Goal: Manage account settings

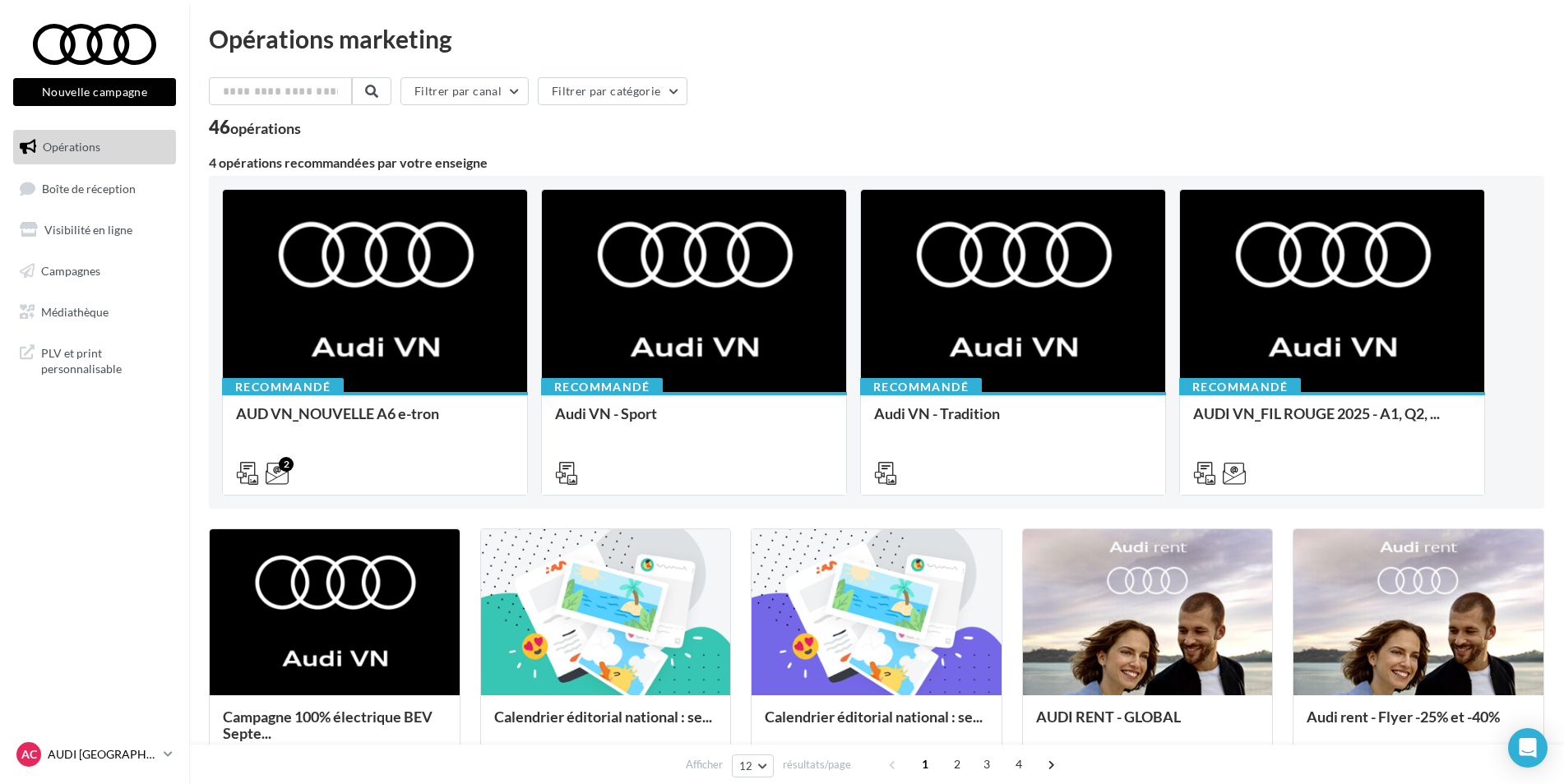
click at [95, 744] on div "AC AUDI CLERMONT FERRAND audi-cler-cha" at bounding box center [87, 755] width 140 height 25
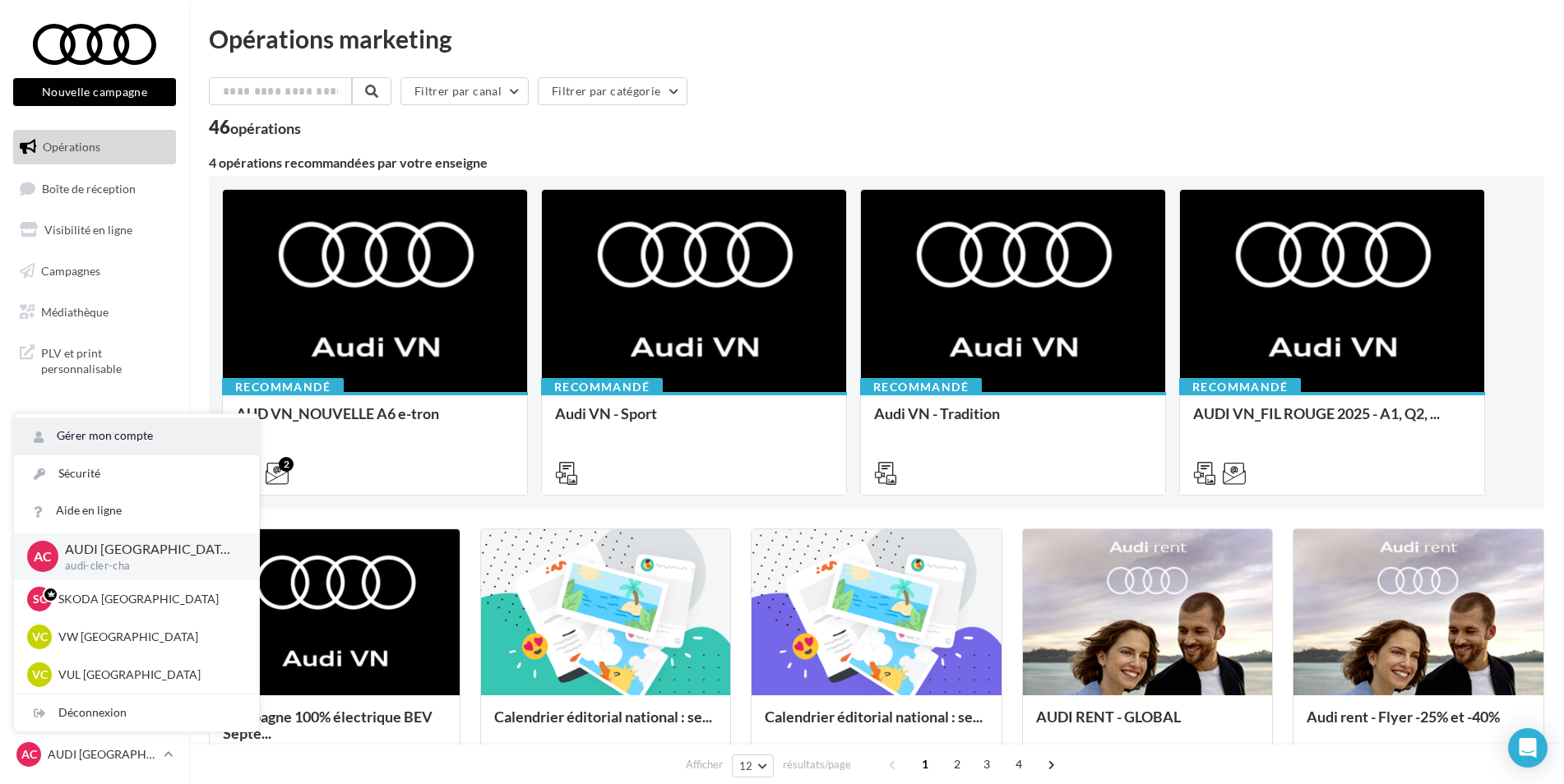
click at [142, 440] on link "Gérer mon compte" at bounding box center [136, 436] width 245 height 37
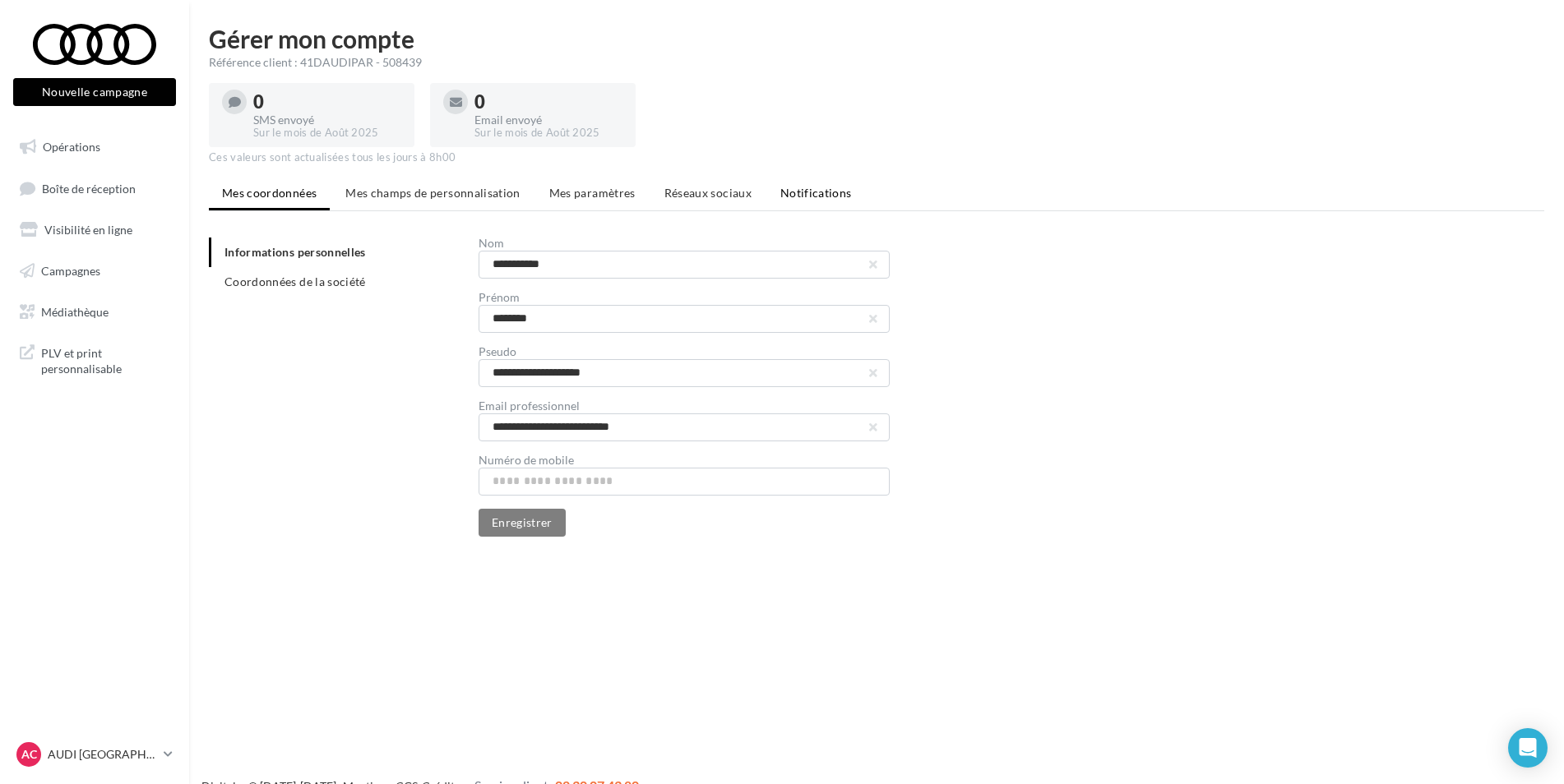
click at [822, 196] on span "Notifications" at bounding box center [816, 192] width 72 height 14
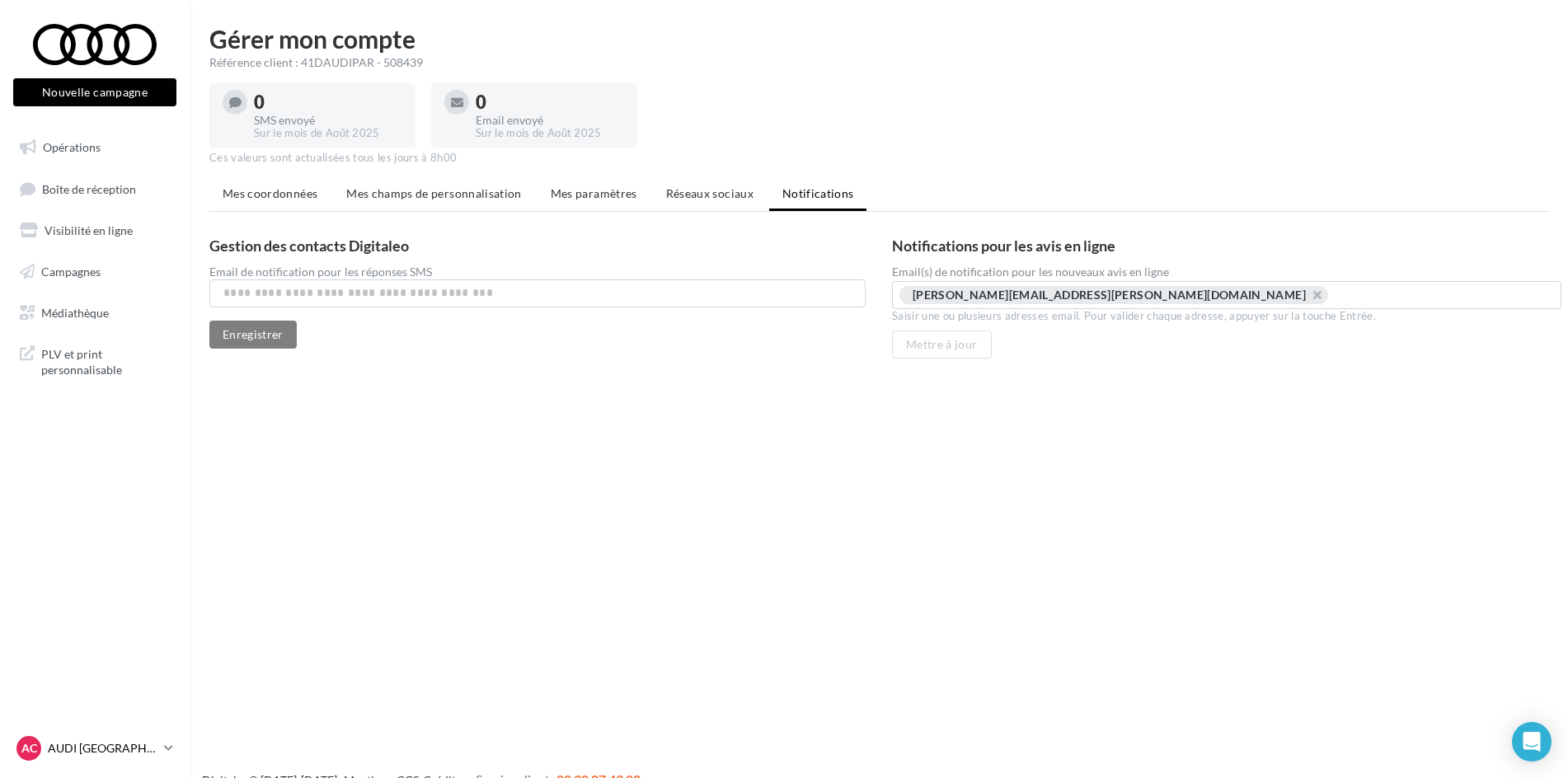
click at [106, 753] on p "AUDI [GEOGRAPHIC_DATA]" at bounding box center [102, 749] width 110 height 17
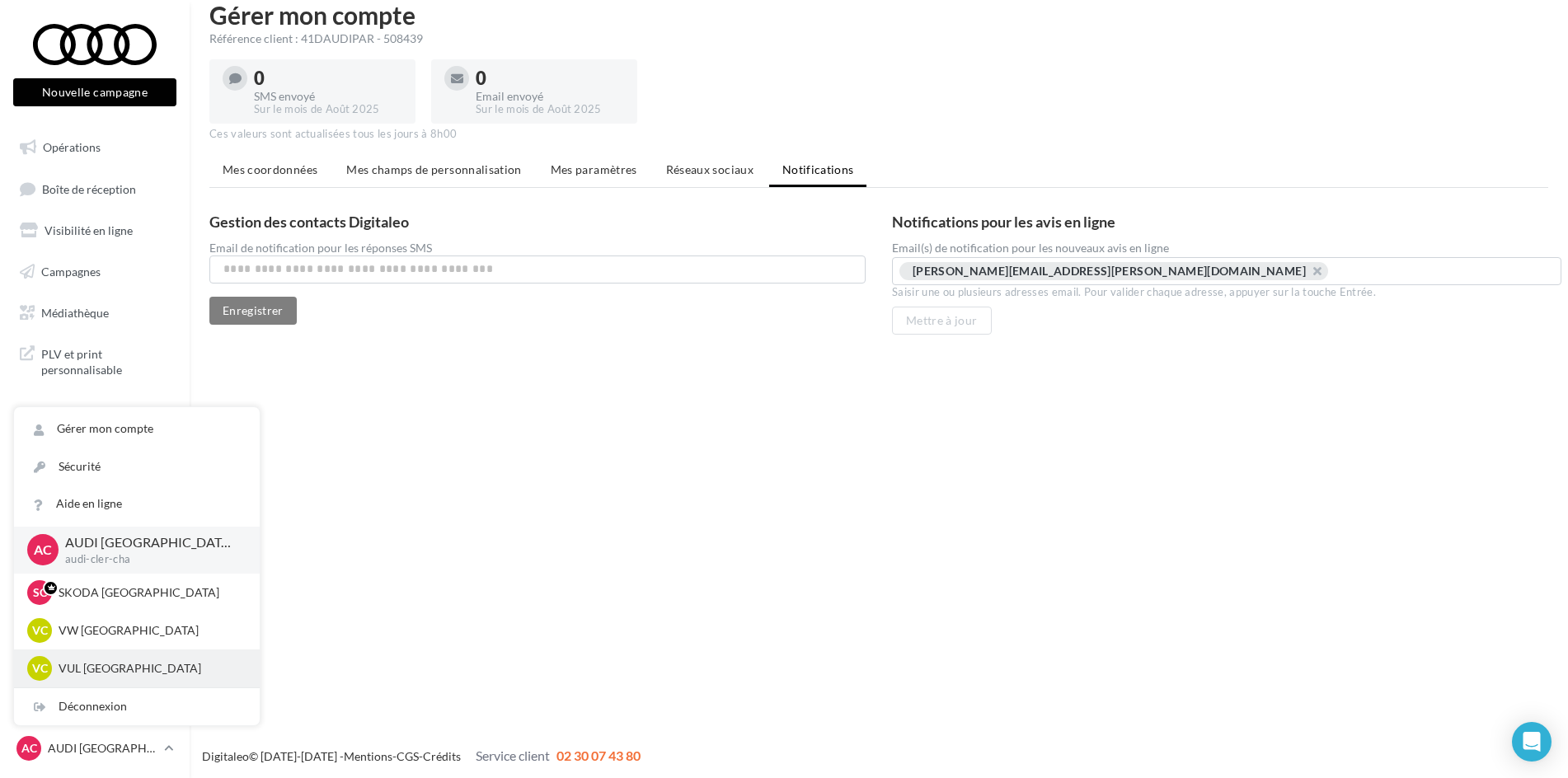
scroll to position [26, 0]
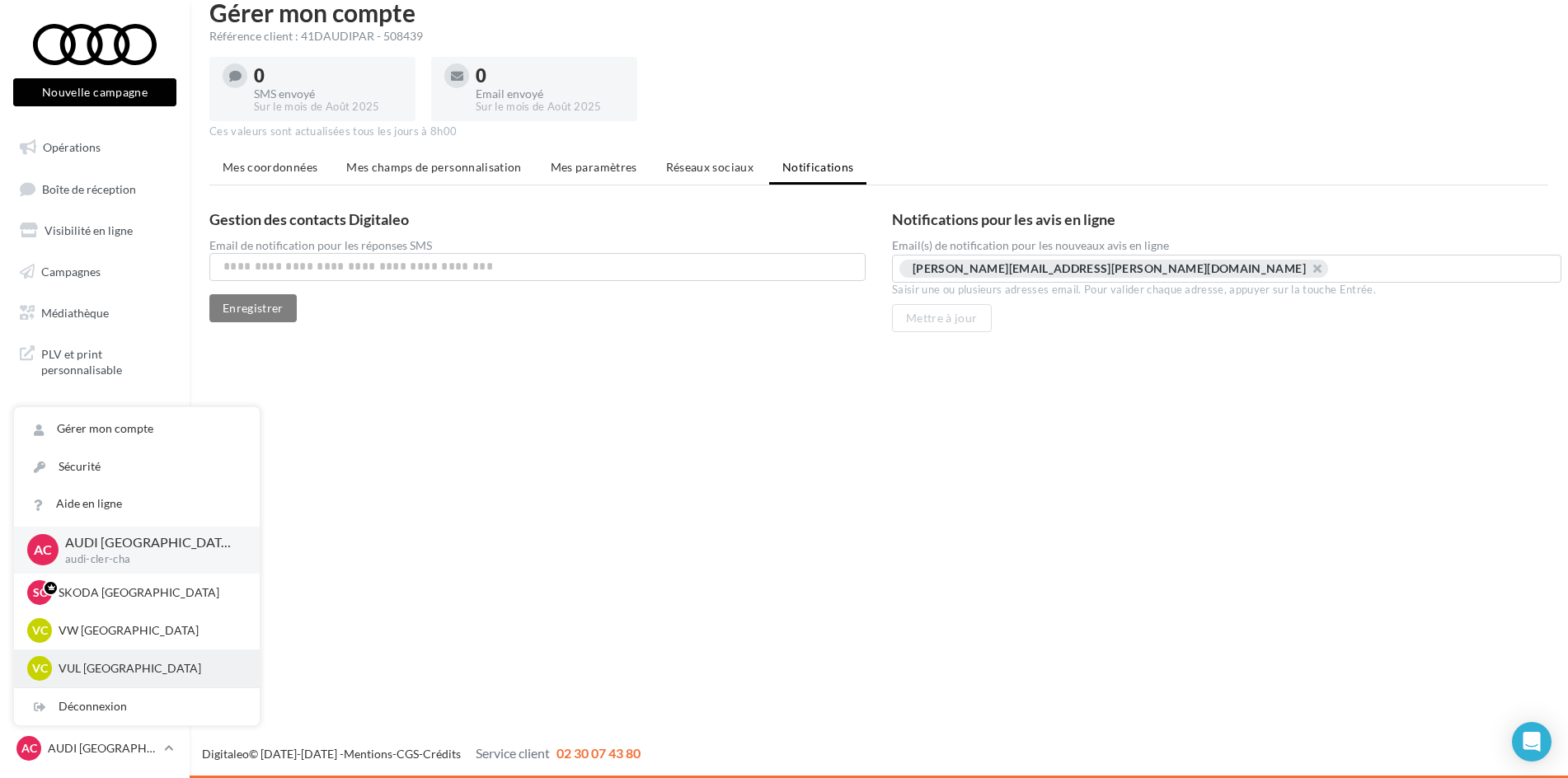
click at [115, 672] on p "VUL [GEOGRAPHIC_DATA]" at bounding box center [149, 669] width 181 height 17
